Goal: Task Accomplishment & Management: Manage account settings

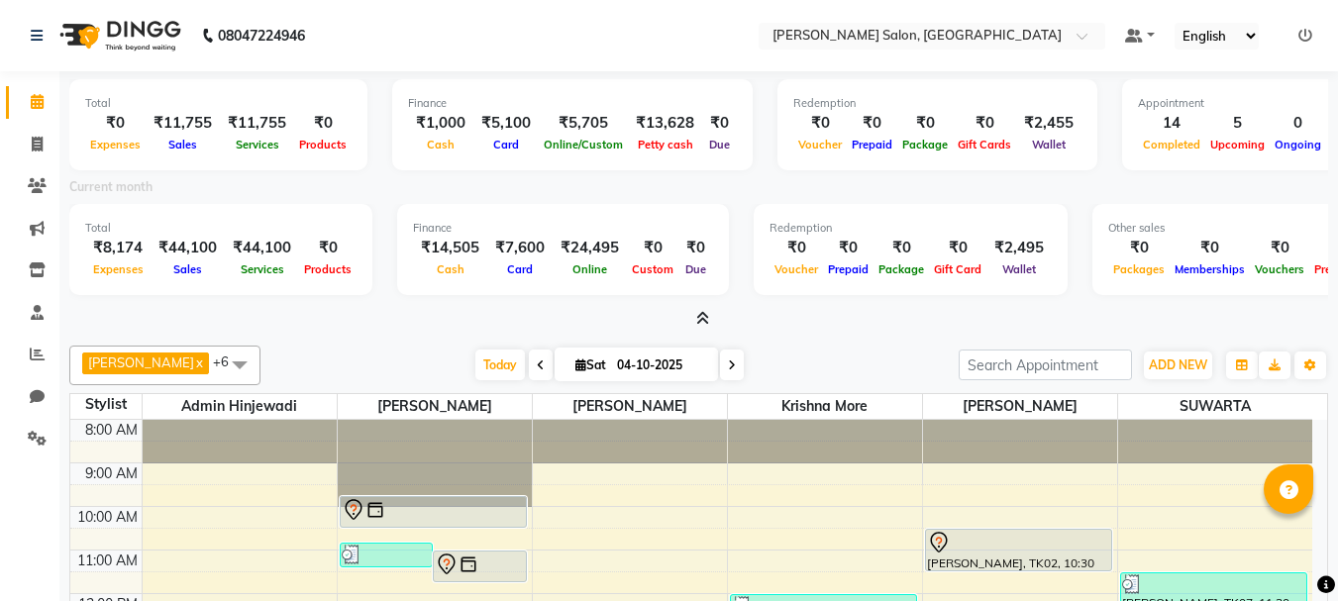
click at [1300, 35] on icon at bounding box center [1305, 36] width 14 height 14
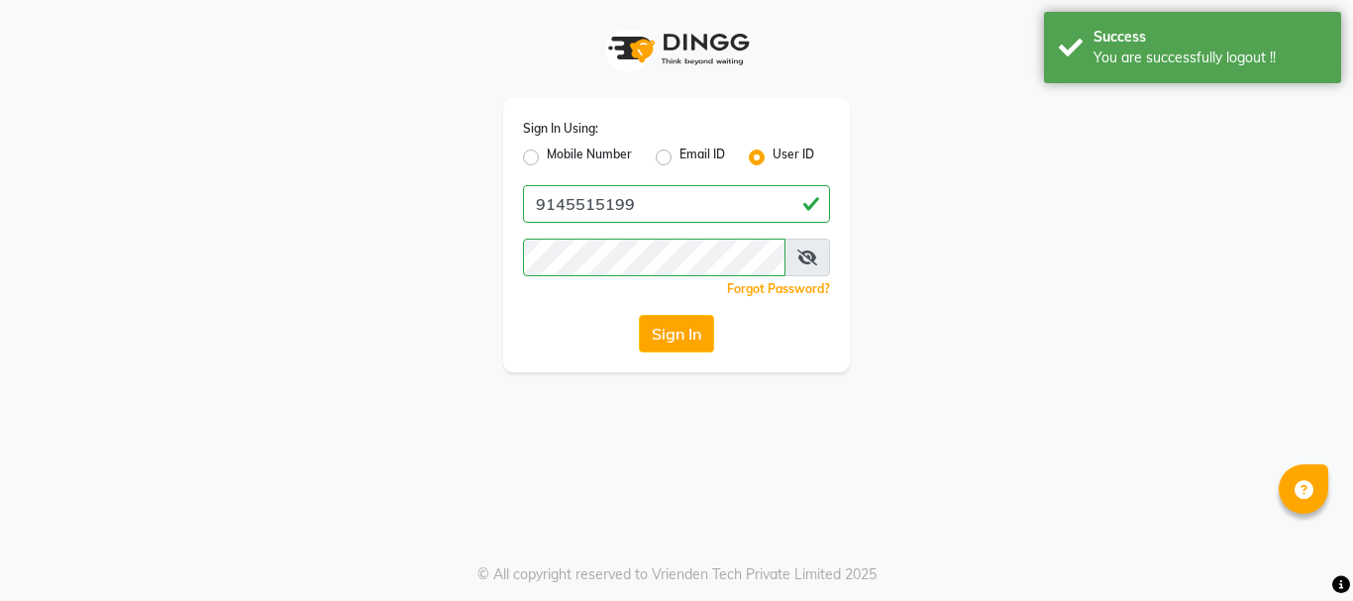
click at [547, 154] on label "Mobile Number" at bounding box center [589, 158] width 85 height 24
click at [547, 154] on input "Mobile Number" at bounding box center [553, 152] width 13 height 13
radio input "true"
radio input "false"
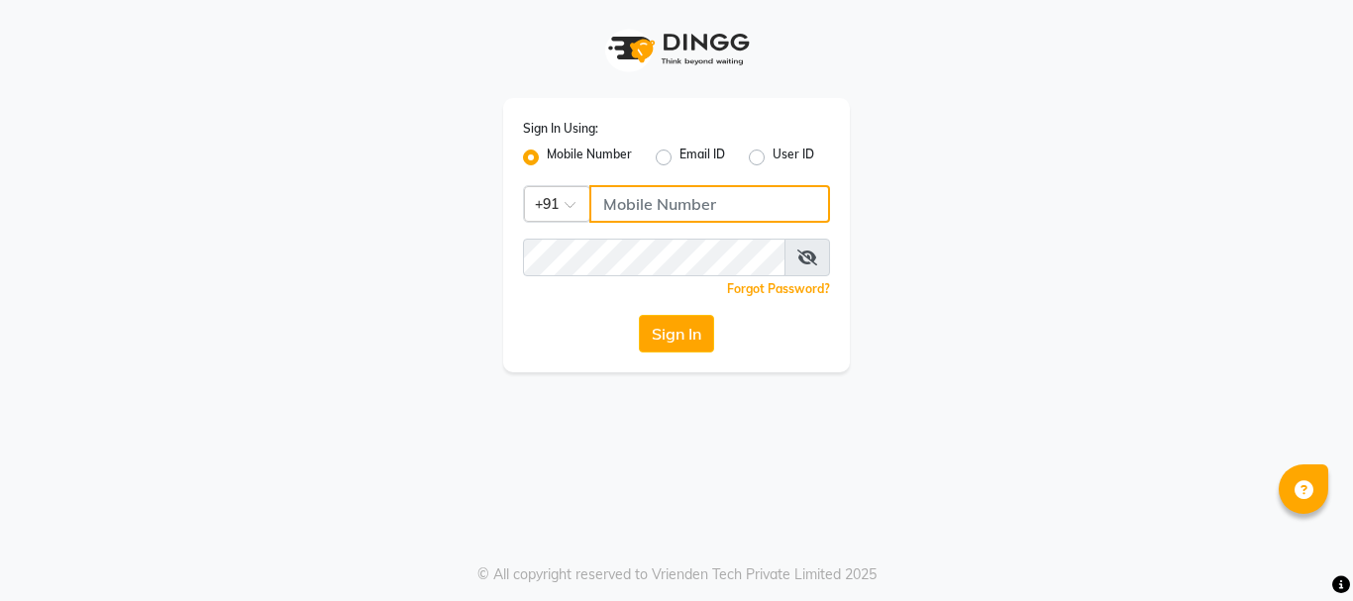
click at [644, 188] on input "Username" at bounding box center [709, 204] width 241 height 38
type input "9145515199"
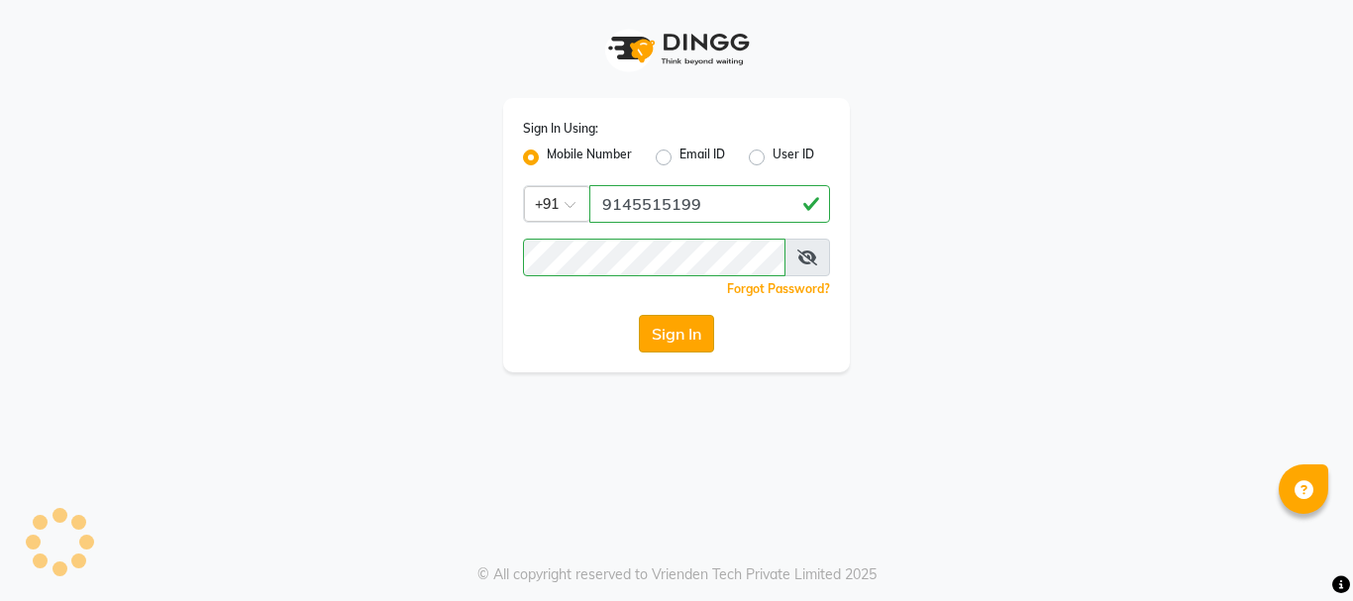
click at [678, 336] on button "Sign In" at bounding box center [676, 334] width 75 height 38
